Goal: Task Accomplishment & Management: Use online tool/utility

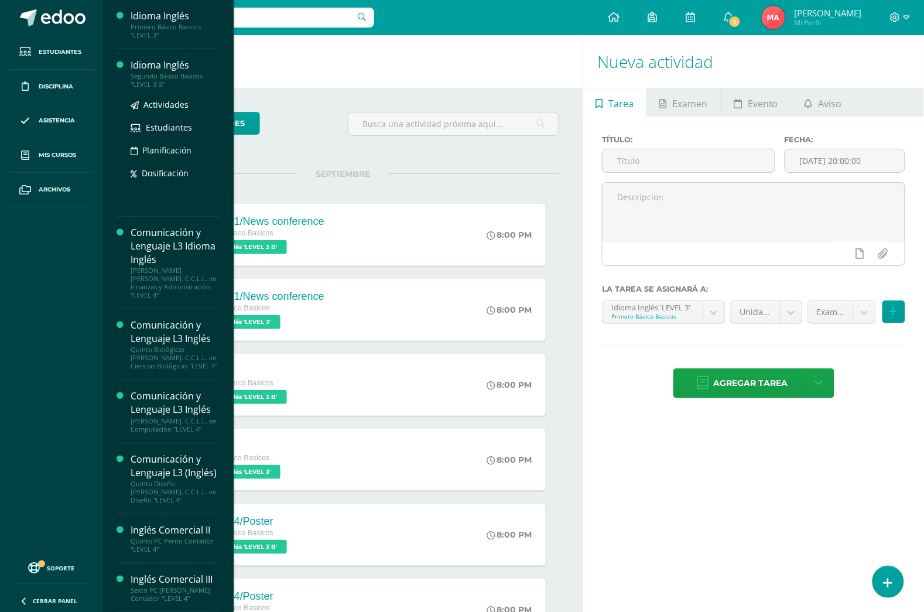
click at [156, 67] on div "Idioma Inglés" at bounding box center [175, 65] width 89 height 13
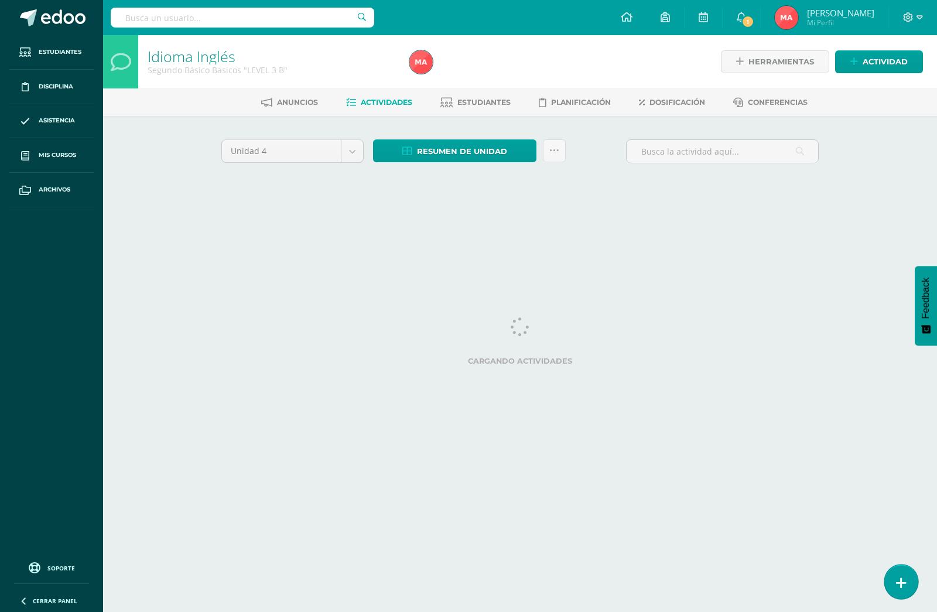
click at [907, 581] on link at bounding box center [900, 582] width 33 height 34
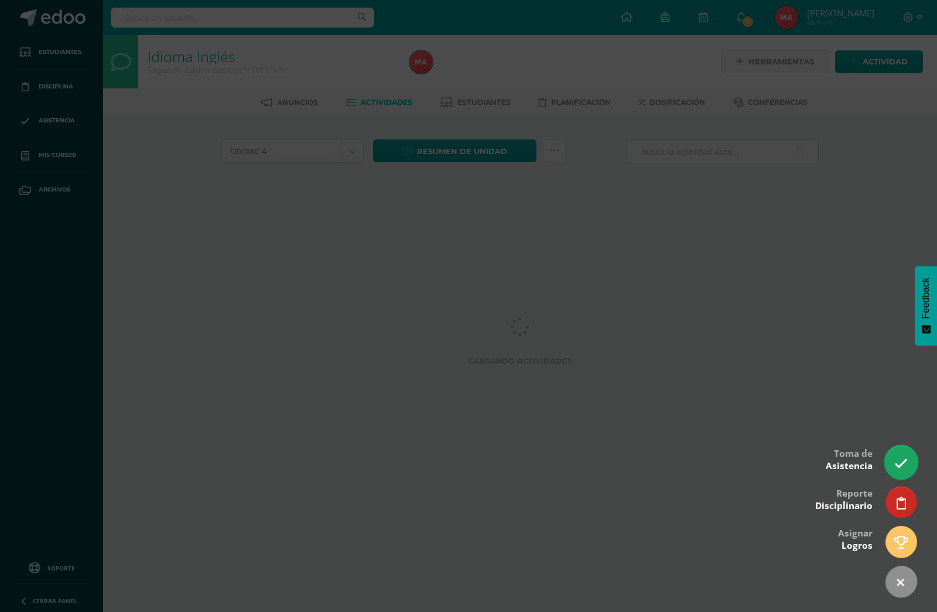
click at [900, 467] on icon at bounding box center [900, 463] width 13 height 13
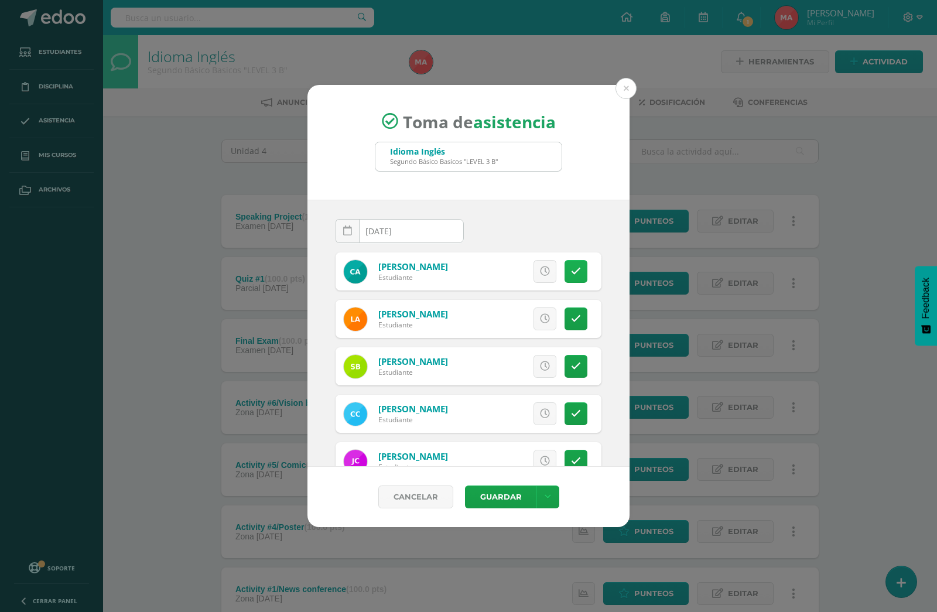
click at [571, 276] on icon at bounding box center [576, 271] width 10 height 10
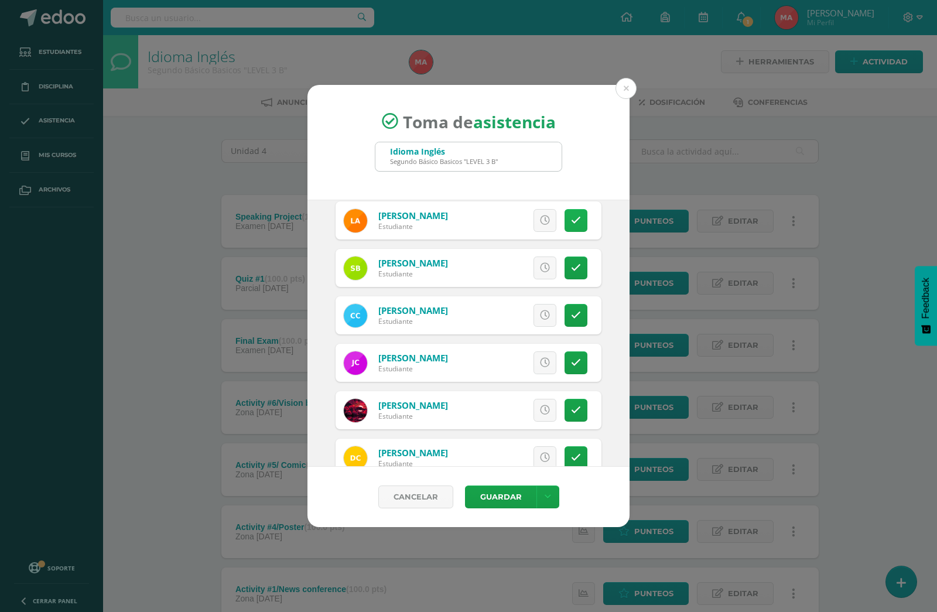
scroll to position [73, 0]
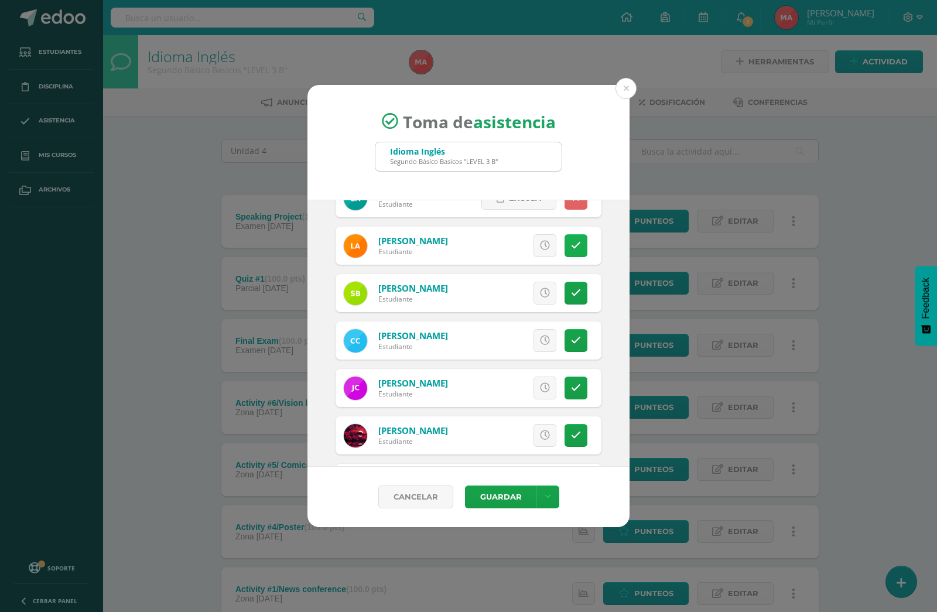
click at [571, 249] on icon at bounding box center [576, 246] width 10 height 10
click at [565, 287] on link at bounding box center [576, 293] width 23 height 23
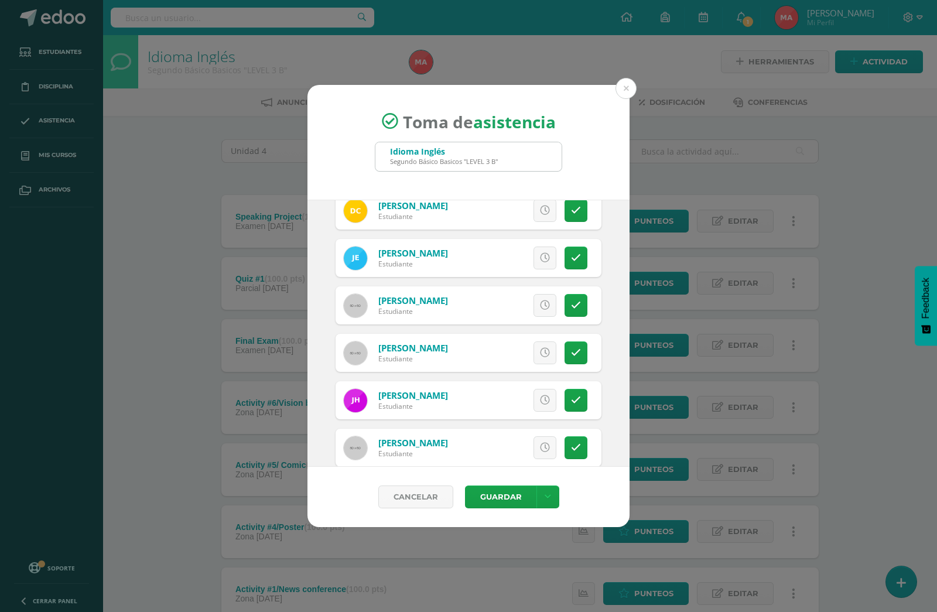
scroll to position [366, 0]
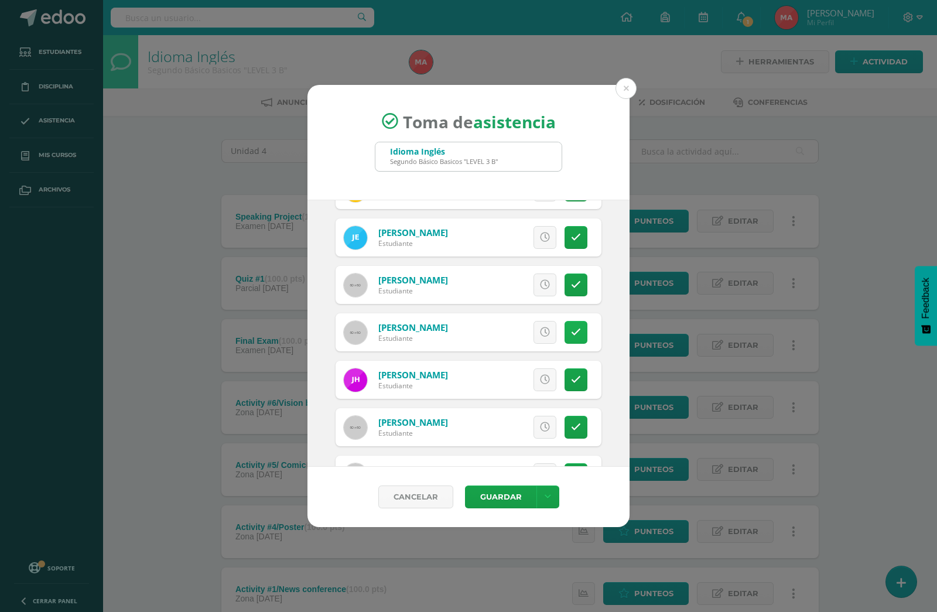
click at [565, 340] on link at bounding box center [576, 332] width 23 height 23
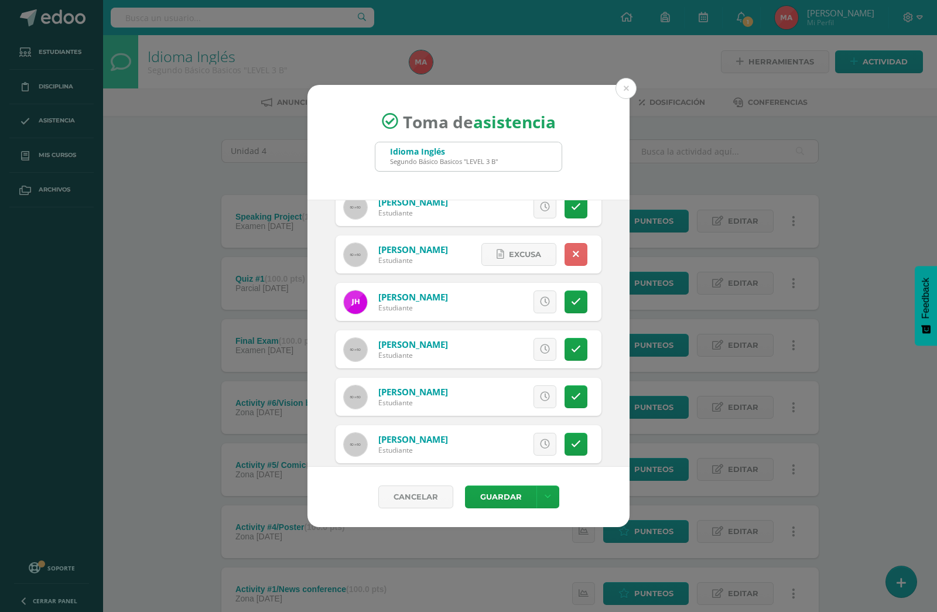
scroll to position [454, 0]
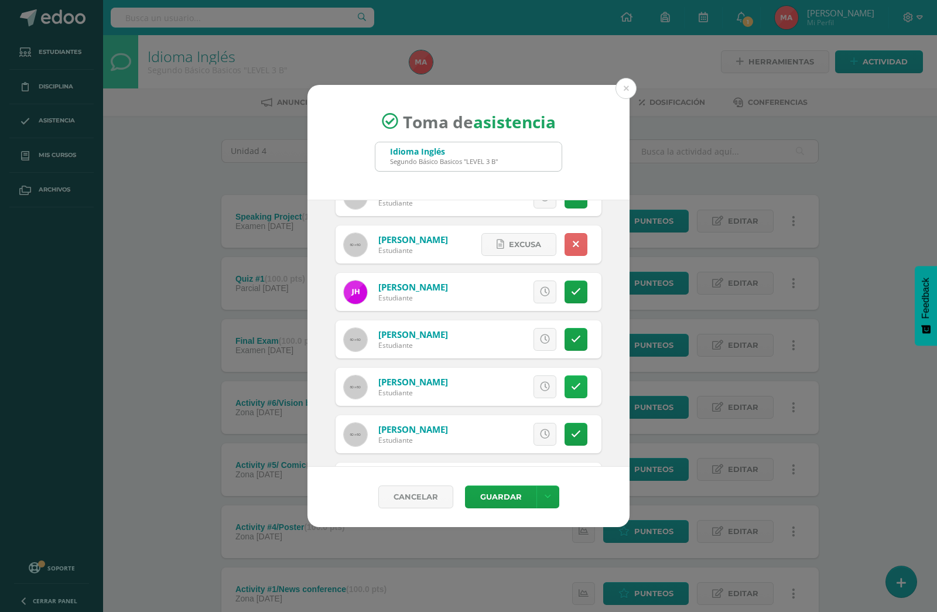
click at [565, 388] on link at bounding box center [576, 386] width 23 height 23
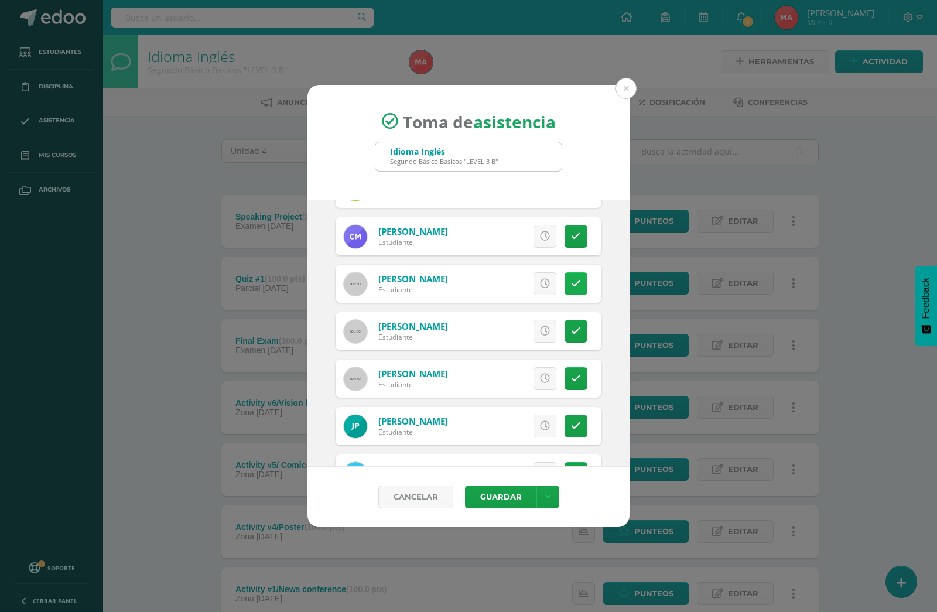
click at [565, 284] on link at bounding box center [576, 283] width 23 height 23
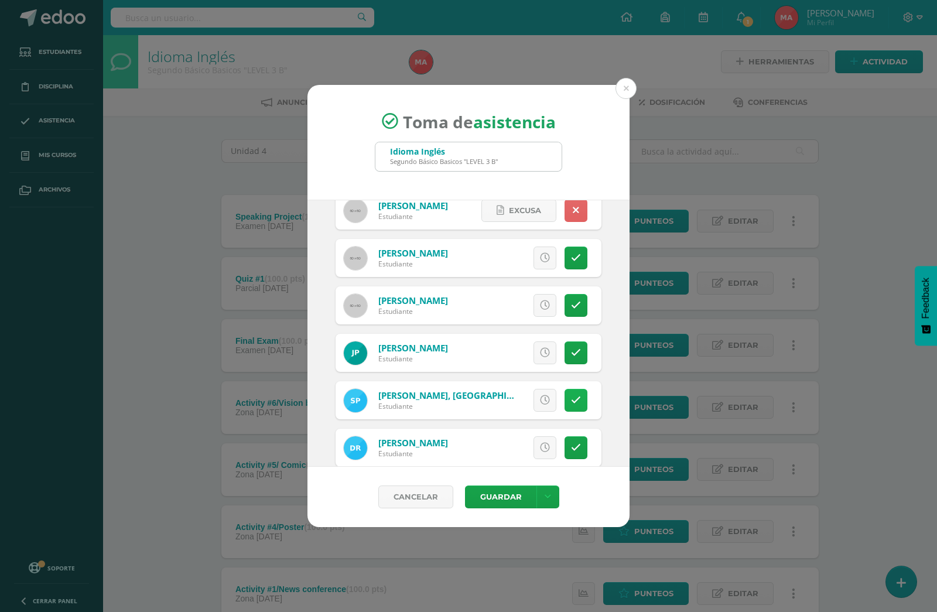
click at [565, 393] on link at bounding box center [576, 400] width 23 height 23
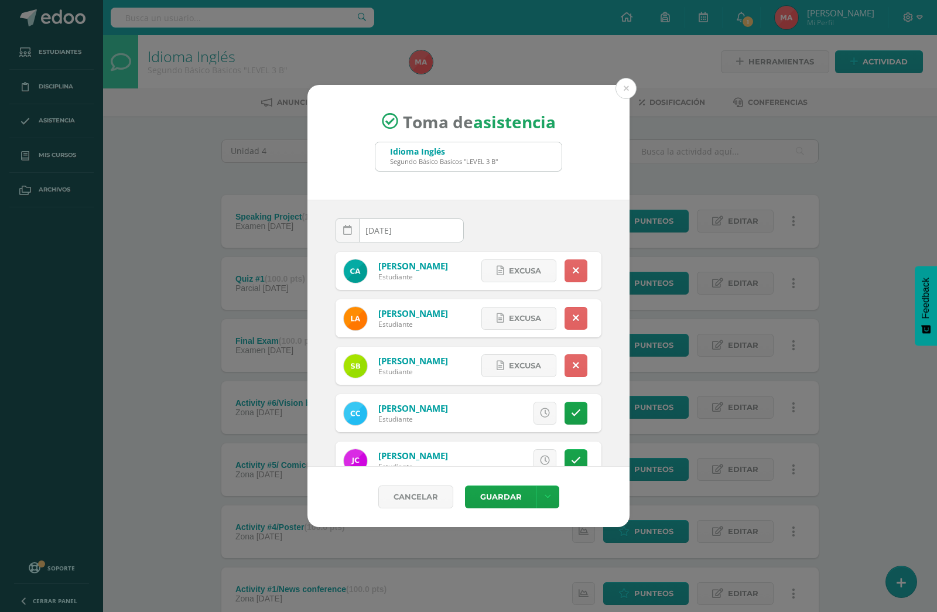
scroll to position [0, 0]
click at [497, 498] on button "Guardar" at bounding box center [500, 496] width 71 height 23
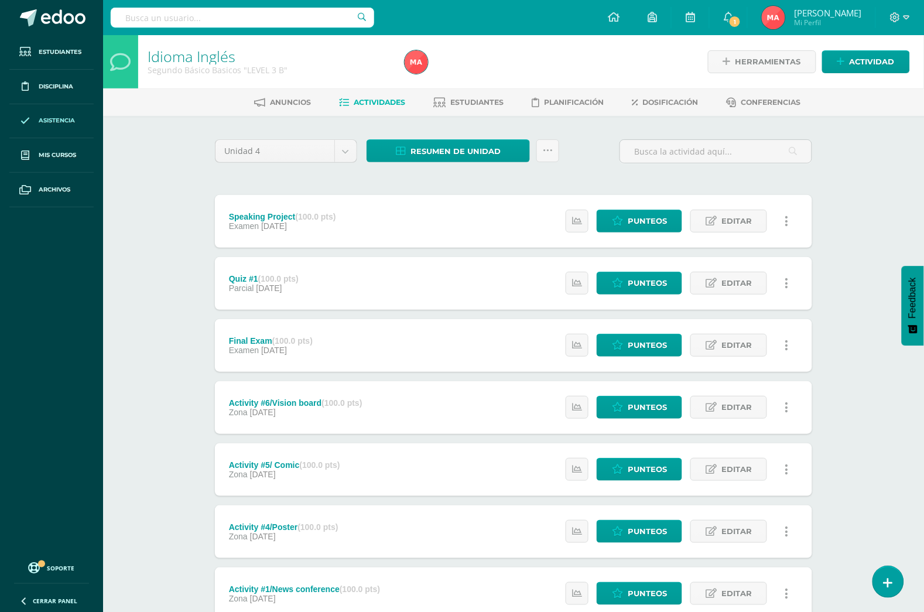
click at [73, 123] on span "Asistencia" at bounding box center [57, 120] width 36 height 9
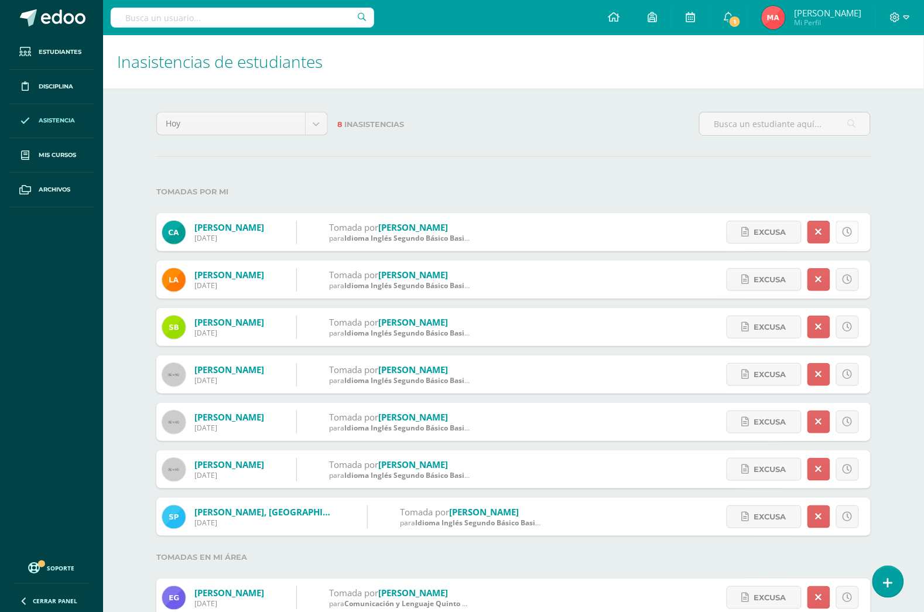
click at [852, 226] on link at bounding box center [847, 232] width 23 height 23
click at [850, 382] on link at bounding box center [847, 374] width 23 height 23
click at [539, 117] on label "8 Inasistencias" at bounding box center [513, 124] width 353 height 24
